Goal: Check status

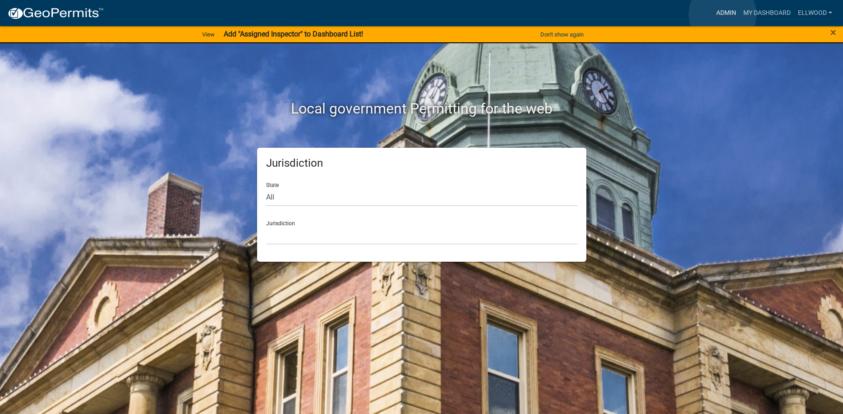
click at [722, 14] on link "Admin" at bounding box center [725, 13] width 27 height 17
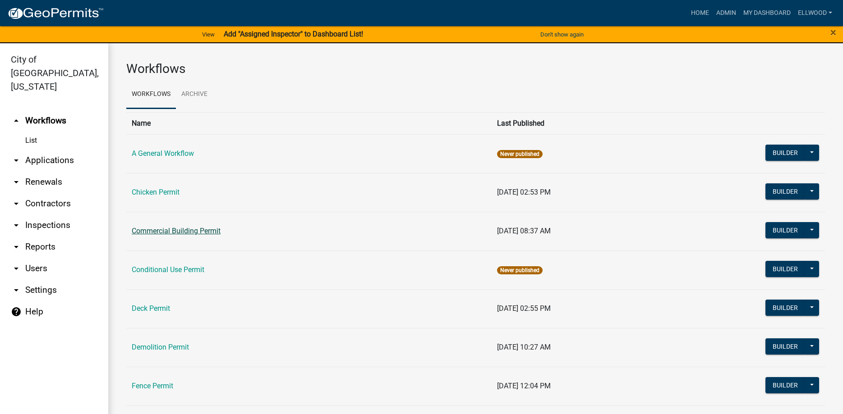
click at [178, 230] on link "Commercial Building Permit" at bounding box center [176, 231] width 89 height 9
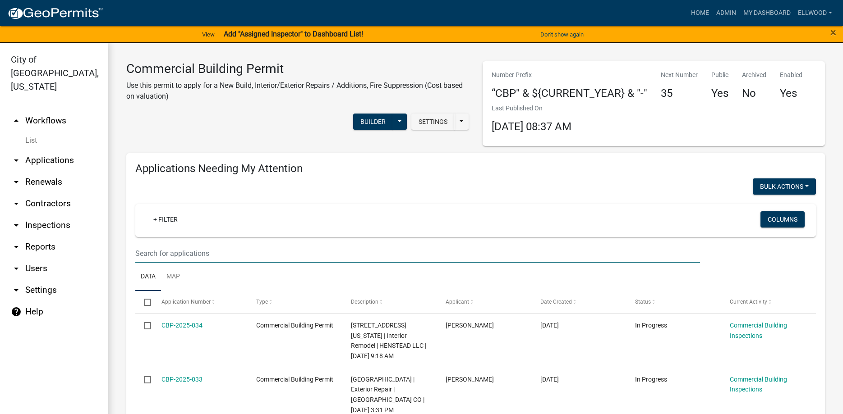
click at [171, 256] on input "text" at bounding box center [417, 253] width 565 height 18
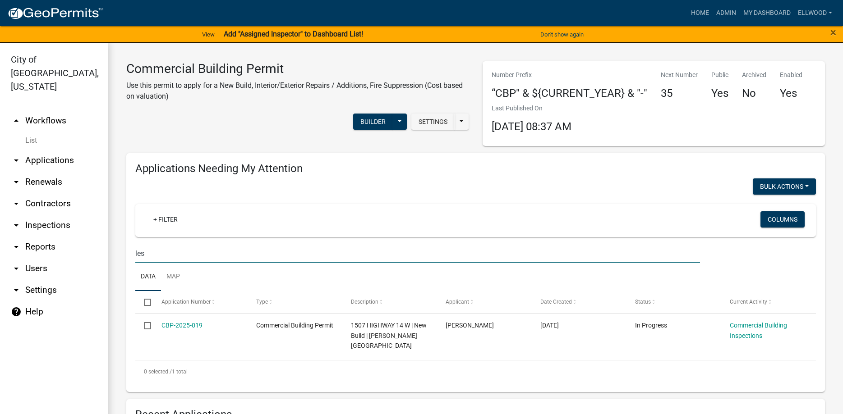
type input "les"
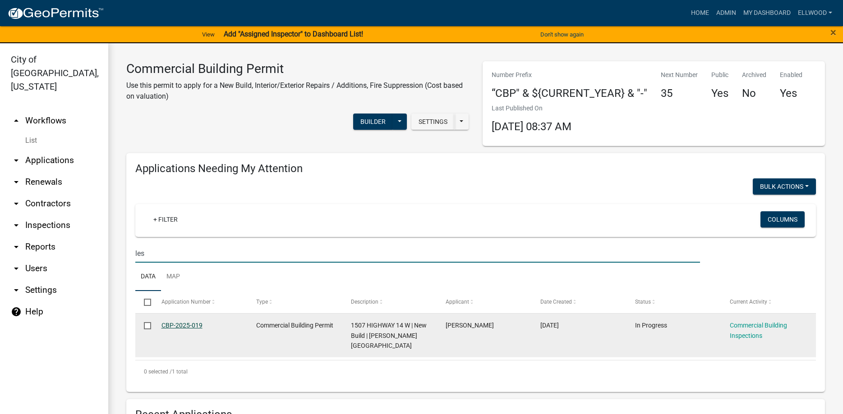
click at [174, 327] on link "CBP-2025-019" at bounding box center [181, 325] width 41 height 7
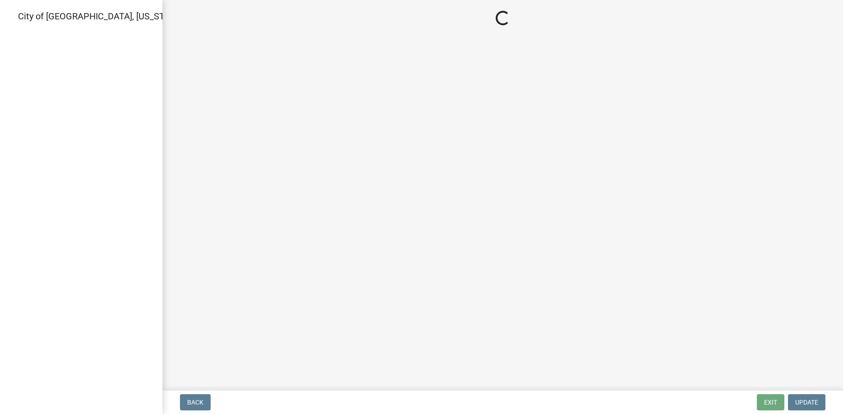
select select "805d55ac-e238-4e04-8f8e-acc067f36c3e"
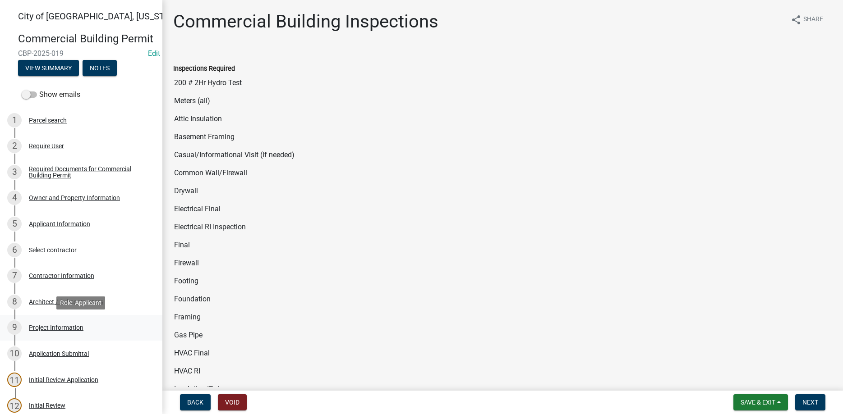
click at [63, 327] on div "Project Information" at bounding box center [56, 328] width 55 height 6
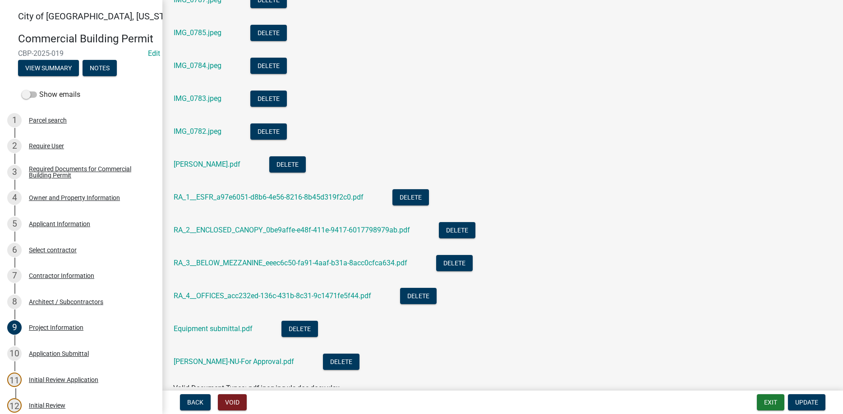
scroll to position [1179, 0]
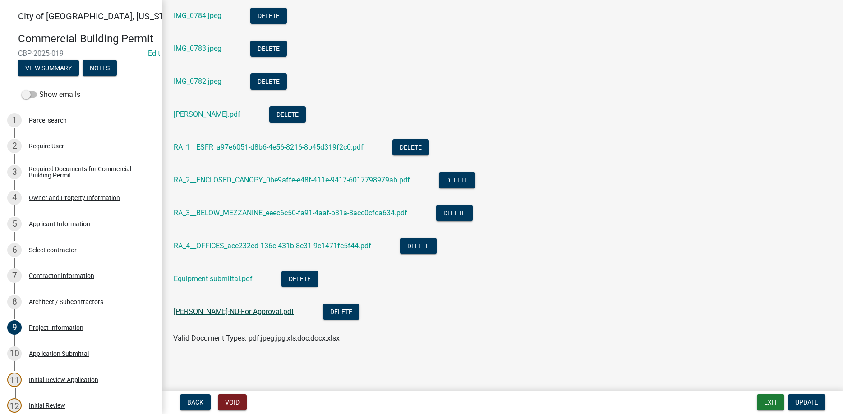
click at [222, 311] on link "[PERSON_NAME]-NU-For Approval.pdf" at bounding box center [234, 312] width 120 height 9
